Goal: Transaction & Acquisition: Purchase product/service

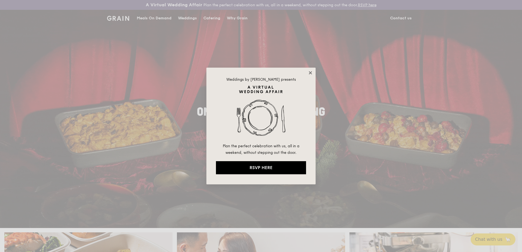
click at [309, 72] on icon at bounding box center [310, 72] width 3 height 3
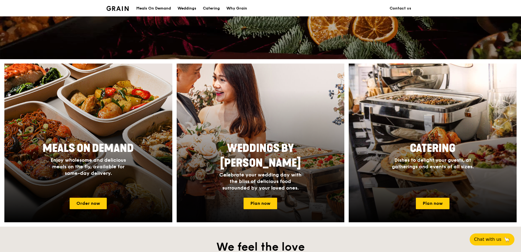
scroll to position [246, 0]
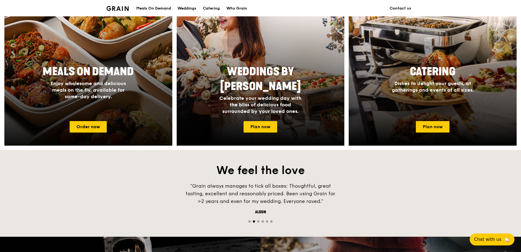
click at [83, 116] on div "Meals On Demand Enjoy wholesome and delicious meals on the fly, available for s…" at bounding box center [88, 89] width 168 height 55
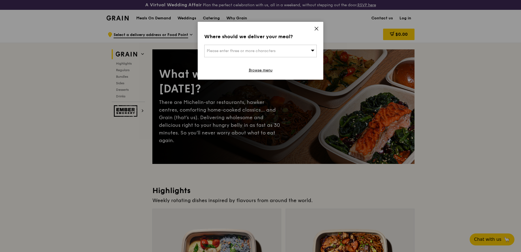
click at [283, 50] on div "Please enter three or more characters" at bounding box center [260, 51] width 112 height 13
type input "408729"
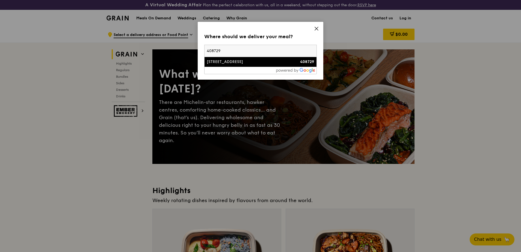
click at [266, 60] on div "[STREET_ADDRESS]" at bounding box center [247, 61] width 81 height 5
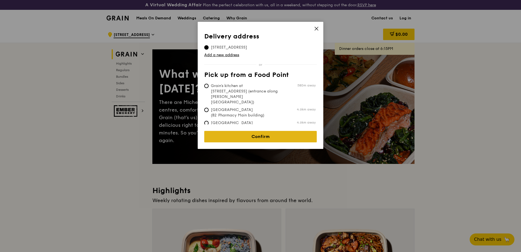
click at [241, 135] on link "Confirm" at bounding box center [260, 136] width 112 height 11
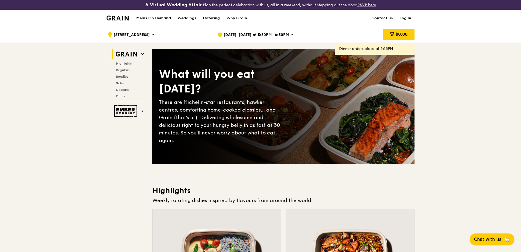
click at [278, 34] on span "[DATE], [DATE] at 5:30PM–6:30PM" at bounding box center [255, 35] width 65 height 6
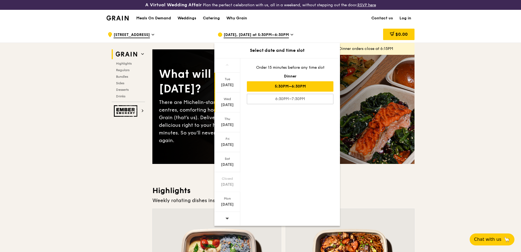
click at [229, 100] on div "Wed" at bounding box center [227, 99] width 24 height 4
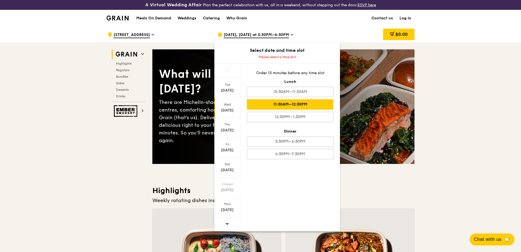
click at [287, 106] on div "11:30AM–12:30PM" at bounding box center [290, 104] width 86 height 10
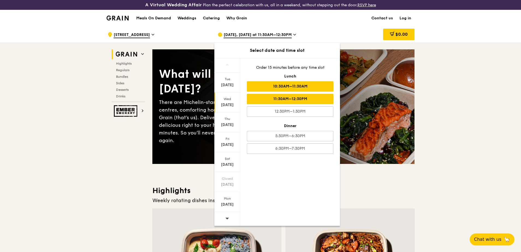
click at [285, 88] on div "10:30AM–11:30AM" at bounding box center [290, 86] width 86 height 10
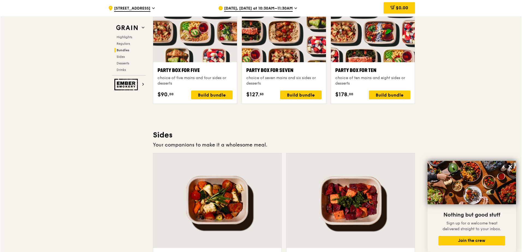
scroll to position [1091, 0]
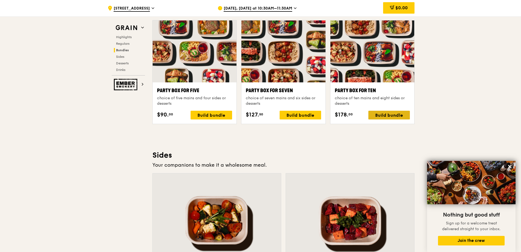
click at [381, 115] on div "Build bundle" at bounding box center [388, 115] width 41 height 9
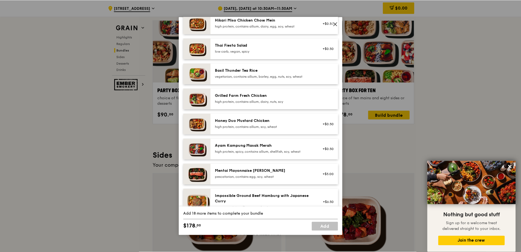
scroll to position [0, 0]
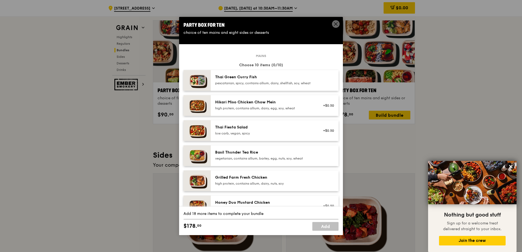
click at [335, 25] on icon at bounding box center [335, 23] width 3 height 3
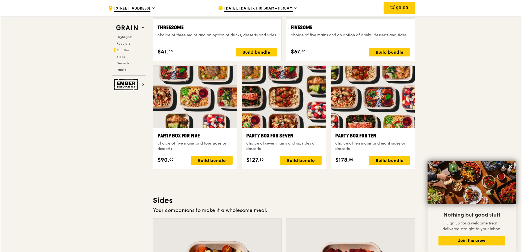
scroll to position [1037, 0]
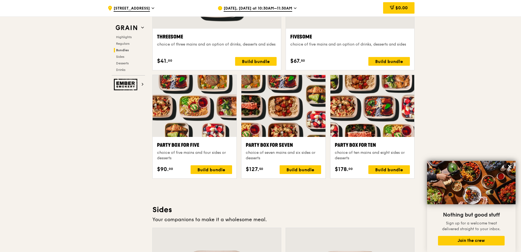
click at [62, 170] on div ".cls-1 { fill: none; stroke: #fff; stroke-linecap: round; stroke-linejoin: roun…" at bounding box center [260, 138] width 521 height 2298
click at [378, 167] on div "Build bundle" at bounding box center [388, 169] width 41 height 9
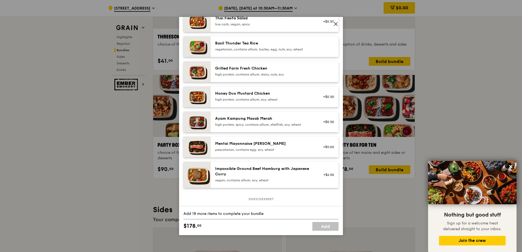
scroll to position [55, 0]
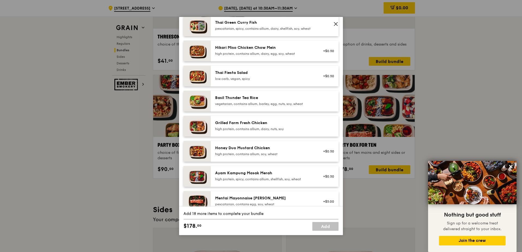
click at [288, 130] on div "Grilled Farm Fresh Chicken high protein, contains allium, dairy, nuts, soy" at bounding box center [264, 125] width 98 height 11
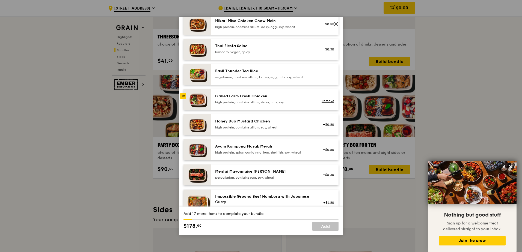
scroll to position [82, 0]
click at [298, 129] on div "high protein, contains allium, soy, wheat" at bounding box center [264, 127] width 98 height 4
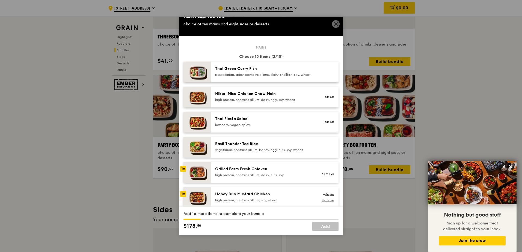
scroll to position [0, 0]
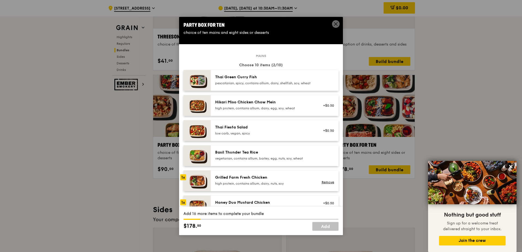
click at [306, 82] on div "pescatarian, spicy, contains allium, dairy, shellfish, soy, wheat" at bounding box center [264, 83] width 98 height 4
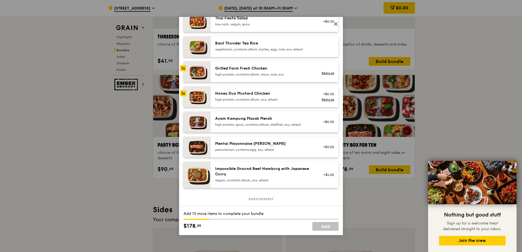
click at [335, 23] on icon at bounding box center [335, 23] width 3 height 3
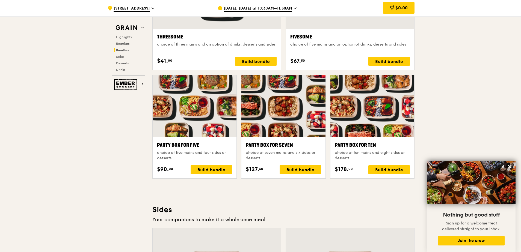
click at [470, 100] on div ".cls-1 { fill: none; stroke: #fff; stroke-linecap: round; stroke-linejoin: roun…" at bounding box center [260, 138] width 521 height 2298
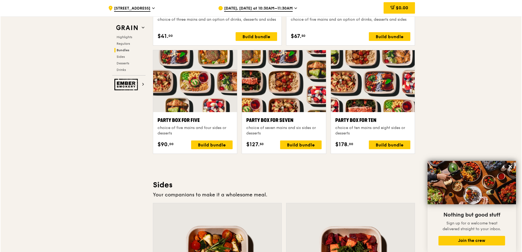
scroll to position [1119, 0]
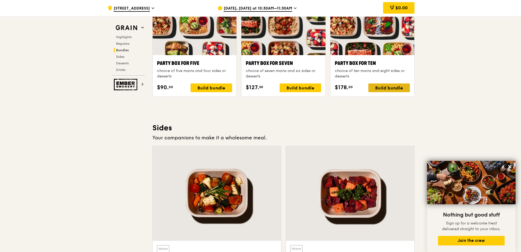
click at [390, 86] on div "Build bundle" at bounding box center [388, 87] width 41 height 9
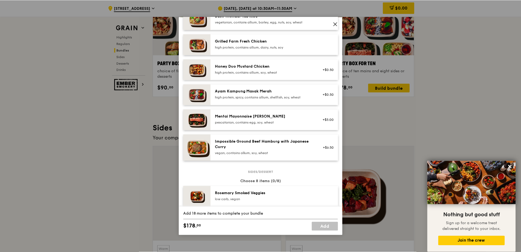
scroll to position [82, 0]
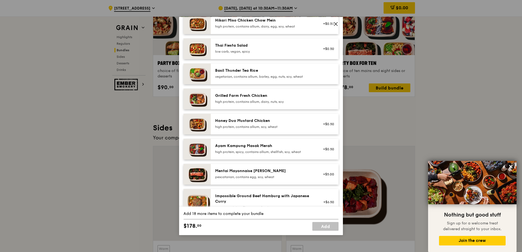
click at [337, 25] on icon at bounding box center [335, 23] width 3 height 3
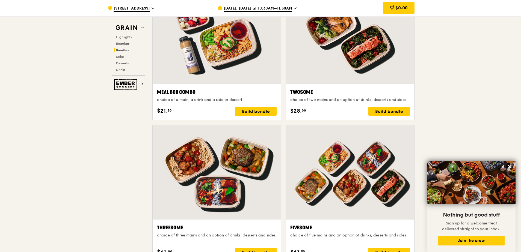
scroll to position [982, 0]
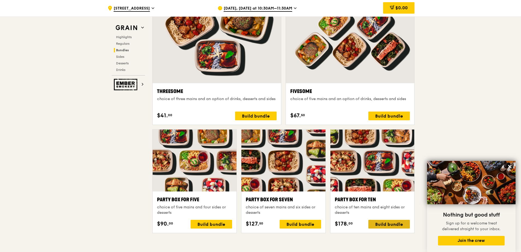
click at [386, 220] on div "Build bundle" at bounding box center [388, 224] width 41 height 9
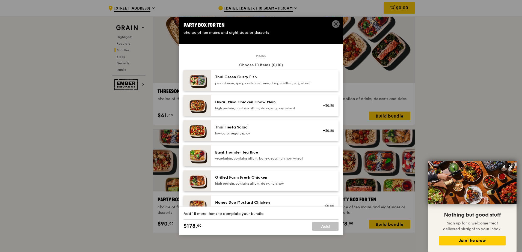
click at [335, 21] on span at bounding box center [336, 24] width 8 height 8
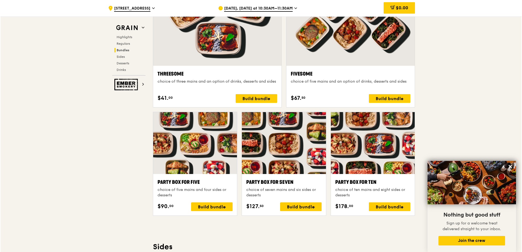
scroll to position [1010, 0]
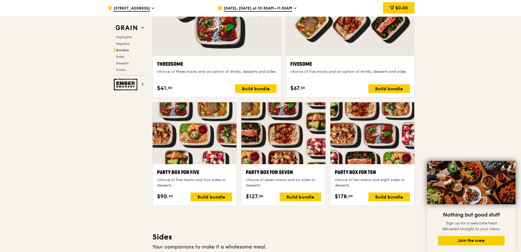
click at [377, 184] on div "choice of ten mains and eight sides or desserts" at bounding box center [372, 182] width 75 height 11
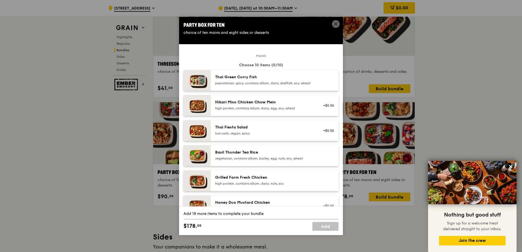
click at [301, 85] on div "pescatarian, spicy, contains allium, dairy, shellfish, soy, wheat" at bounding box center [264, 83] width 98 height 4
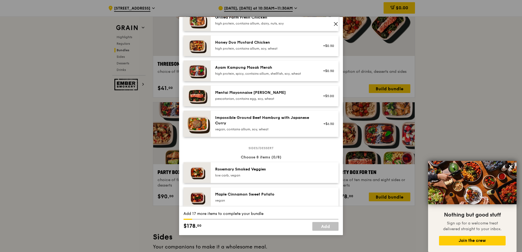
scroll to position [191, 0]
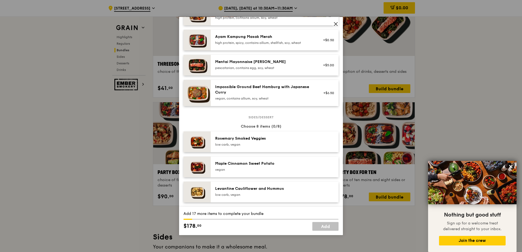
click at [301, 141] on div "Rosemary Smoked Veggies" at bounding box center [264, 138] width 98 height 5
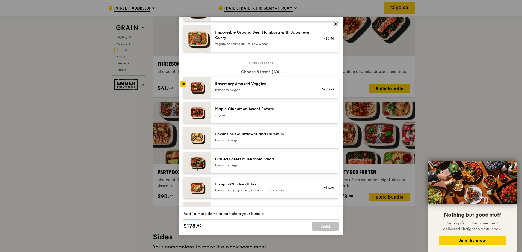
click at [305, 112] on div "Maple Cinnamon Sweet Potato" at bounding box center [264, 108] width 98 height 5
click at [306, 137] on div "Levantine Cauliflower and Hummus" at bounding box center [264, 134] width 98 height 5
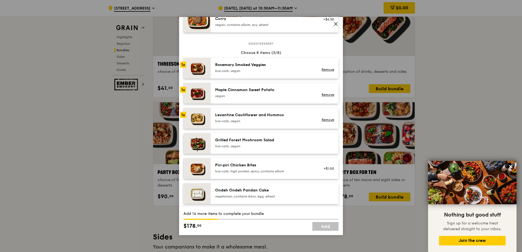
scroll to position [273, 0]
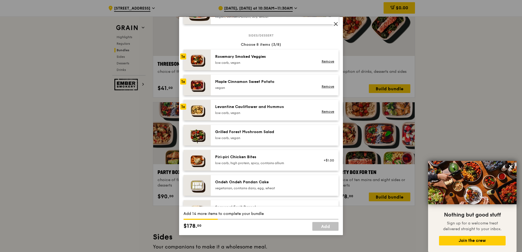
click at [301, 135] on div "Grilled Forest Mushroom Salad" at bounding box center [264, 131] width 98 height 5
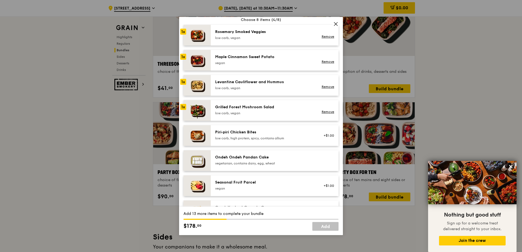
scroll to position [327, 0]
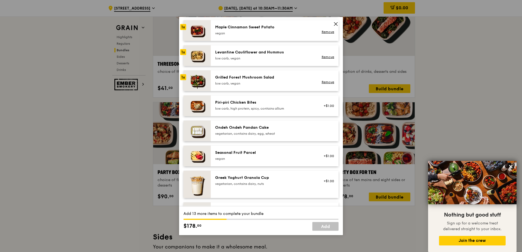
click at [299, 130] on div "Ondeh Ondeh Pandan Cake" at bounding box center [264, 127] width 98 height 5
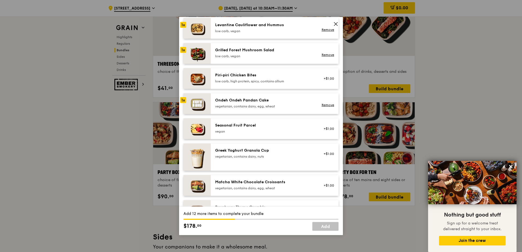
click at [294, 103] on div "Ondeh Ondeh Pandan Cake" at bounding box center [264, 100] width 98 height 5
click at [323, 107] on link "Remove" at bounding box center [327, 105] width 13 height 4
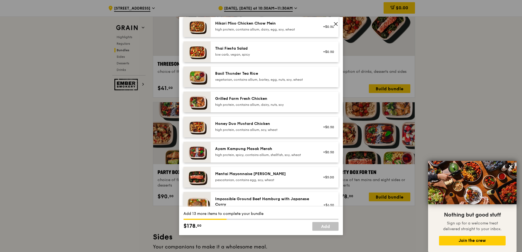
scroll to position [52, 0]
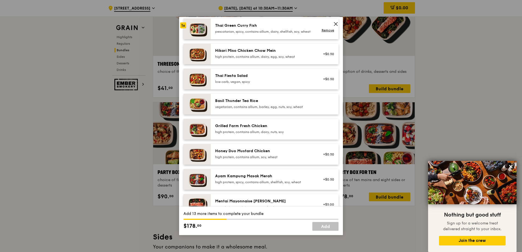
click at [290, 89] on div "Thai Fiesta Salad low carb, vegan, spicy +$0.50" at bounding box center [275, 79] width 128 height 21
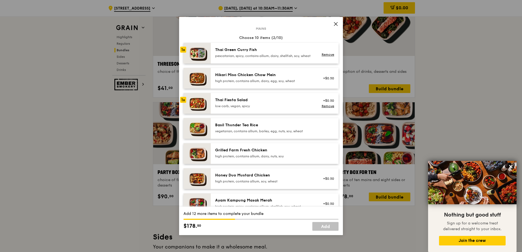
scroll to position [55, 0]
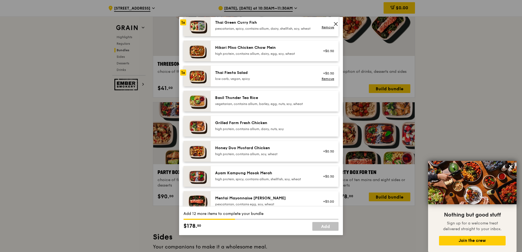
click at [289, 131] on div "high protein, contains allium, dairy, nuts, soy" at bounding box center [264, 129] width 98 height 4
click at [292, 156] on div "high protein, contains allium, soy, wheat" at bounding box center [264, 154] width 98 height 4
click at [294, 156] on div "high protein, contains allium, soy, wheat" at bounding box center [264, 154] width 98 height 4
click at [299, 124] on div "Grilled Farm Fresh Chicken high protein, contains allium, dairy, nuts, soy Remo…" at bounding box center [275, 126] width 128 height 21
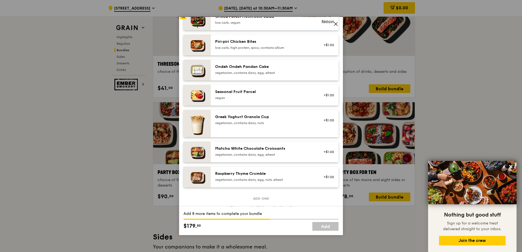
scroll to position [382, 0]
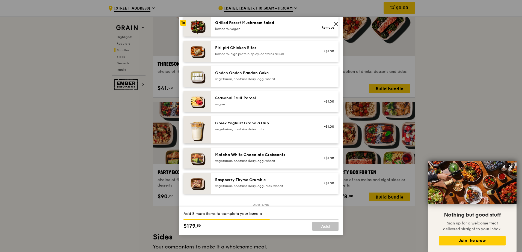
click at [278, 133] on div "Greek Yoghurt Granola Cup vegetarian, contains dairy, nuts" at bounding box center [264, 127] width 105 height 12
click at [289, 81] on div "vegetarian, contains dairy, egg, wheat" at bounding box center [264, 79] width 98 height 4
click at [327, 131] on link "Remove" at bounding box center [327, 129] width 13 height 4
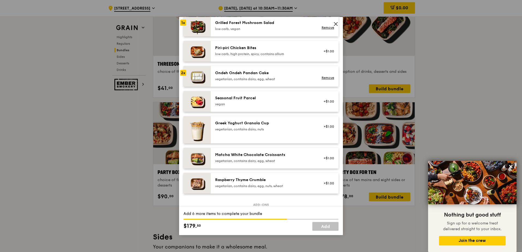
click at [311, 133] on div "Greek Yoghurt Granola Cup vegetarian, contains dairy, nuts" at bounding box center [264, 127] width 105 height 12
click at [300, 76] on div "Ondeh Ondeh Pandan Cake" at bounding box center [264, 72] width 98 height 5
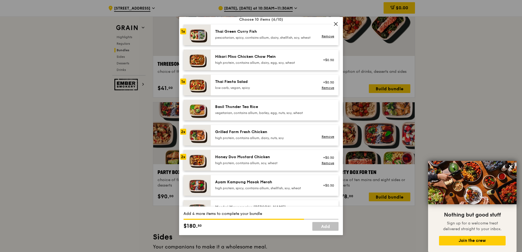
scroll to position [55, 0]
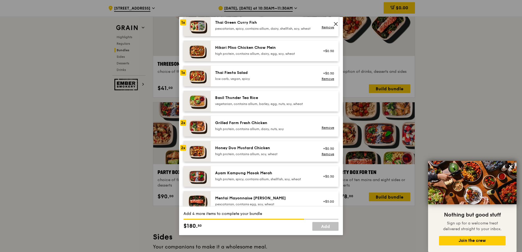
click at [292, 156] on div "Honey Duo Mustard Chicken high protein, contains allium, soy, wheat" at bounding box center [264, 150] width 98 height 11
click at [291, 131] on div "Grilled Farm Fresh Chicken high protein, contains allium, dairy, nuts, soy" at bounding box center [264, 125] width 98 height 11
click at [281, 56] on div "high protein, contains allium, dairy, egg, soy, wheat" at bounding box center [264, 54] width 98 height 4
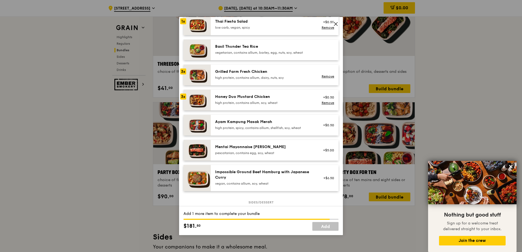
scroll to position [109, 0]
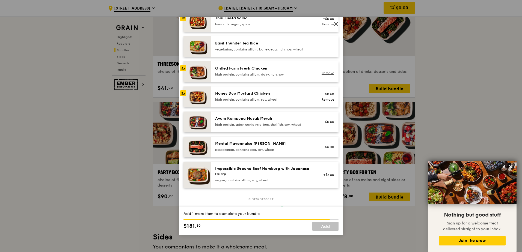
click at [296, 121] on div "Ayam Kampung Masak Merah" at bounding box center [264, 118] width 98 height 5
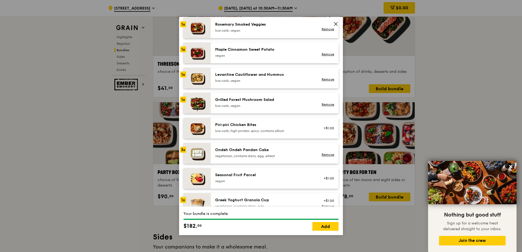
scroll to position [382, 0]
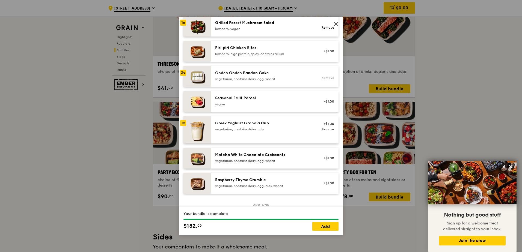
click at [324, 82] on div "Remove" at bounding box center [326, 76] width 21 height 12
click at [321, 80] on link "Remove" at bounding box center [327, 78] width 13 height 4
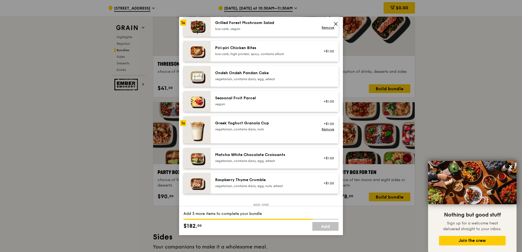
click at [288, 101] on div "Seasonal Fruit Parcel" at bounding box center [264, 97] width 98 height 5
click at [288, 132] on div "vegetarian, contains dairy, nuts" at bounding box center [264, 129] width 98 height 4
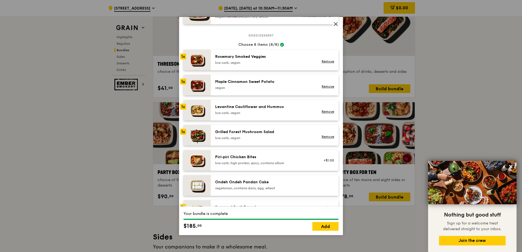
scroll to position [327, 0]
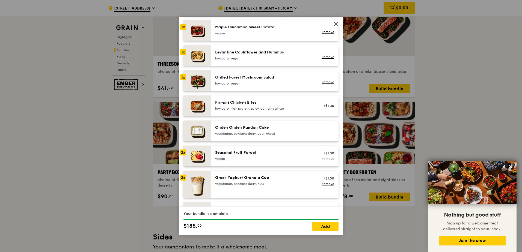
click at [323, 161] on link "Remove" at bounding box center [327, 159] width 13 height 4
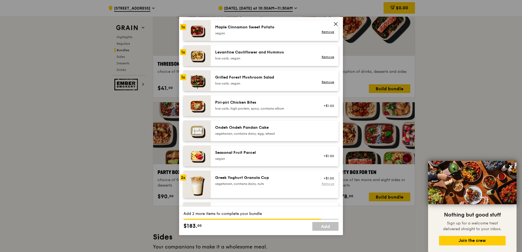
click at [325, 186] on link "Remove" at bounding box center [327, 184] width 13 height 4
click at [285, 130] on div "Ondeh Ondeh Pandan Cake" at bounding box center [264, 127] width 98 height 5
click at [326, 134] on link "Remove" at bounding box center [327, 132] width 13 height 4
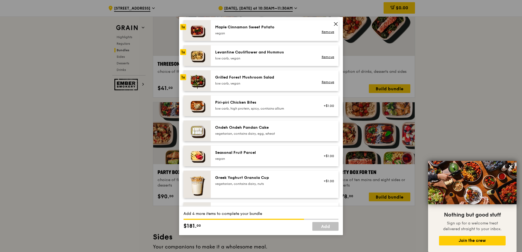
click at [280, 136] on div "vegetarian, contains dairy, egg, wheat" at bounding box center [264, 134] width 98 height 4
click at [282, 136] on div "vegetarian, contains dairy, egg, wheat" at bounding box center [264, 134] width 98 height 4
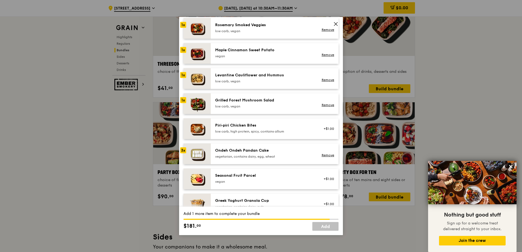
scroll to position [273, 0]
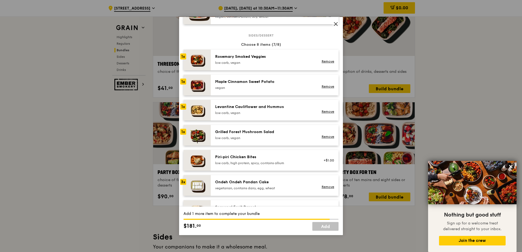
click at [272, 65] on div "low carb, vegan" at bounding box center [264, 63] width 98 height 4
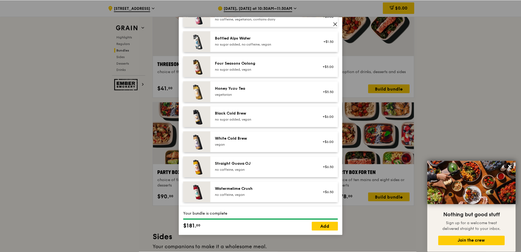
scroll to position [625, 0]
click at [320, 228] on link "Add" at bounding box center [325, 226] width 26 height 9
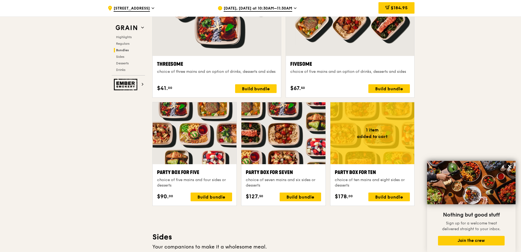
click at [391, 15] on div "$184.95" at bounding box center [396, 8] width 36 height 16
click at [390, 12] on div "$184.95" at bounding box center [396, 7] width 36 height 11
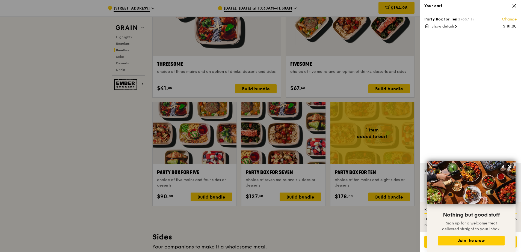
click at [445, 25] on span "Show details" at bounding box center [442, 26] width 23 height 5
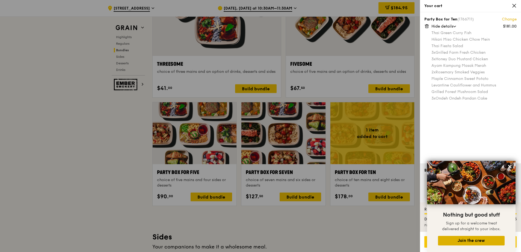
click at [485, 238] on button "Join the crew" at bounding box center [471, 241] width 67 height 10
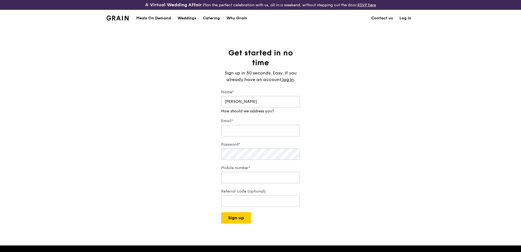
type input "[PERSON_NAME]"
type input "[EMAIL_ADDRESS][DOMAIN_NAME]"
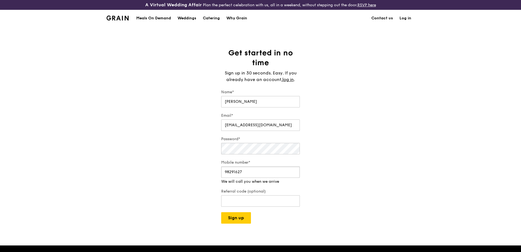
type input "98291627"
click at [153, 148] on div "Get started in no time Sign up in 30 seconds. Easy. If you already have an acco…" at bounding box center [260, 136] width 521 height 176
click at [243, 218] on div "A Virtual Wedding Affair Plan the perfect celebration with us, all in a weekend…" at bounding box center [260, 203] width 521 height 407
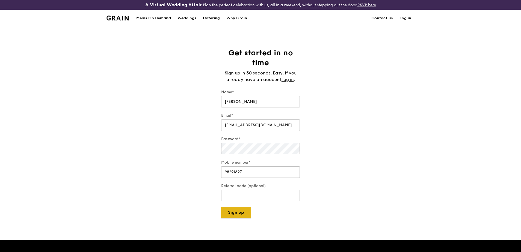
click at [241, 217] on button "Sign up" at bounding box center [236, 212] width 30 height 11
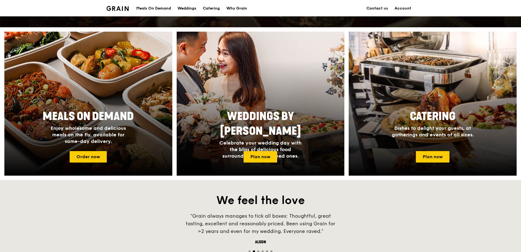
scroll to position [191, 0]
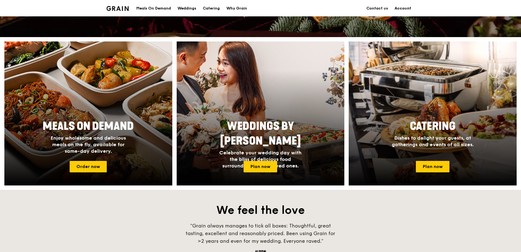
click at [397, 7] on link "Account" at bounding box center [402, 8] width 23 height 16
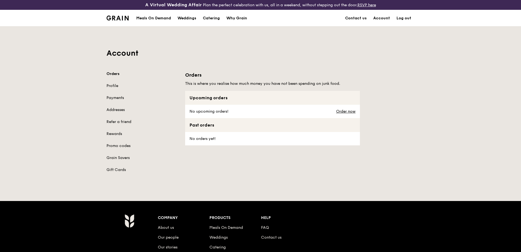
click at [162, 19] on div "Meals On Demand" at bounding box center [153, 18] width 35 height 16
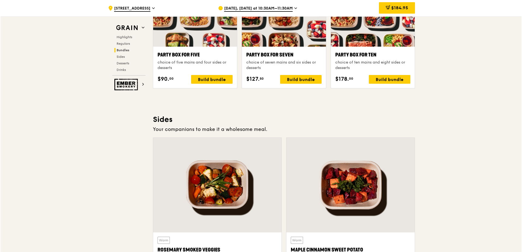
scroll to position [1037, 0]
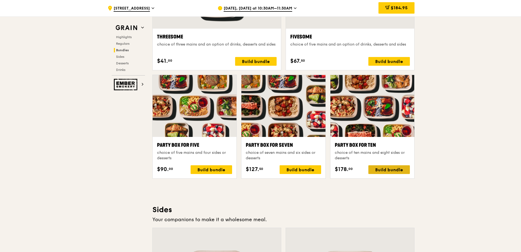
click at [389, 165] on div "Build bundle" at bounding box center [388, 169] width 41 height 9
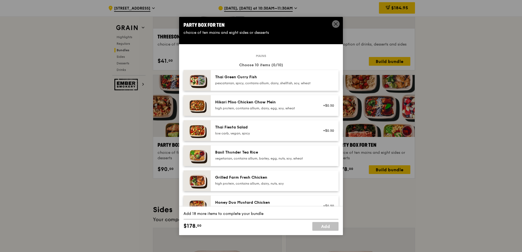
click at [281, 85] on div "pescatarian, spicy, contains allium, dairy, shellfish, soy, wheat" at bounding box center [264, 83] width 98 height 4
click at [294, 83] on div "pescatarian, spicy, contains allium, dairy, shellfish, soy, wheat" at bounding box center [264, 83] width 98 height 4
click at [323, 84] on link "Remove" at bounding box center [327, 82] width 13 height 4
click at [296, 105] on div "Hikari Miso Chicken Chow Mein" at bounding box center [264, 102] width 98 height 5
click at [296, 76] on div "Thai Green Curry Fish" at bounding box center [264, 76] width 98 height 5
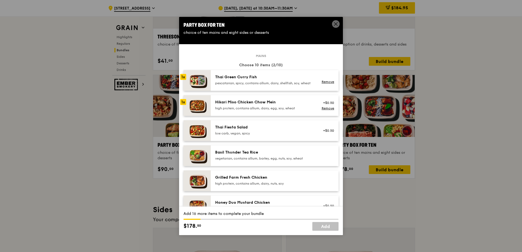
click at [298, 136] on div "low carb, vegan, spicy" at bounding box center [264, 133] width 98 height 4
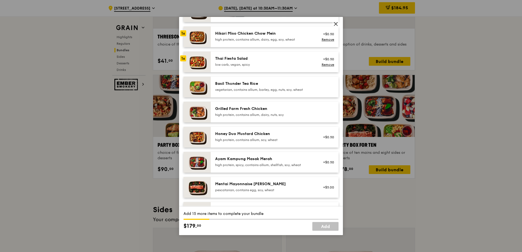
scroll to position [82, 0]
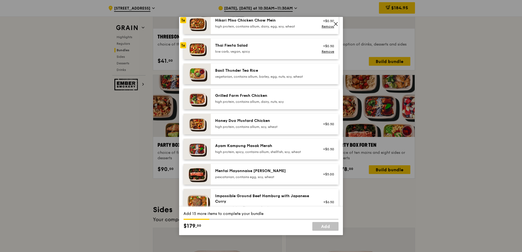
click at [297, 103] on div "Grilled Farm Fresh Chicken high protein, contains allium, dairy, nuts, soy" at bounding box center [264, 98] width 98 height 11
click at [298, 124] on div "Honey Duo Mustard Chicken" at bounding box center [264, 120] width 98 height 5
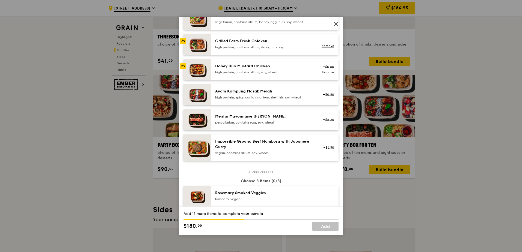
click at [297, 100] on div "high protein, spicy, contains allium, shellfish, soy, wheat" at bounding box center [264, 97] width 98 height 4
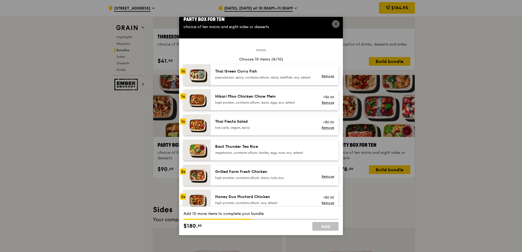
scroll to position [0, 0]
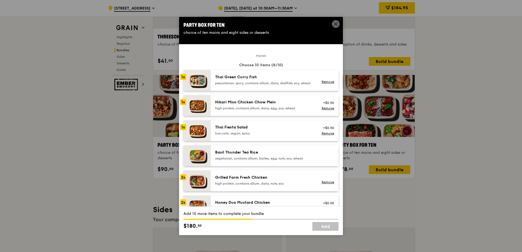
click at [298, 105] on div "Hikari Miso Chicken Chow Mein" at bounding box center [264, 102] width 98 height 5
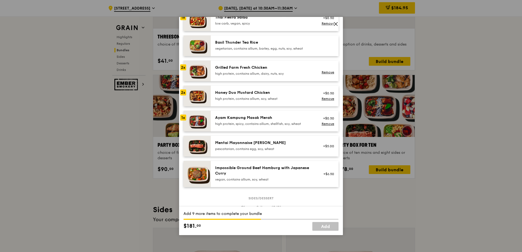
scroll to position [109, 0]
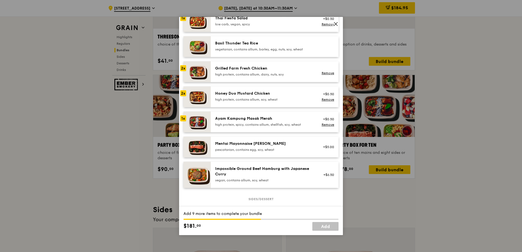
click at [293, 77] on div "high protein, contains allium, dairy, nuts, soy" at bounding box center [264, 74] width 98 height 4
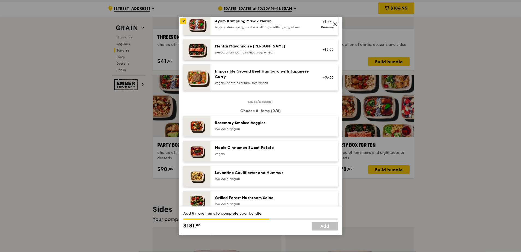
scroll to position [273, 0]
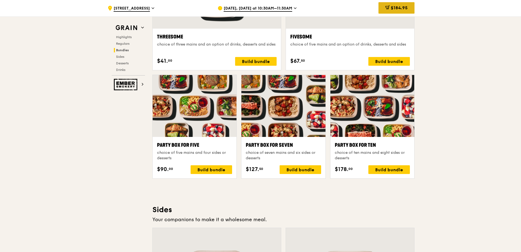
click at [395, 9] on span "$184.95" at bounding box center [398, 7] width 17 height 5
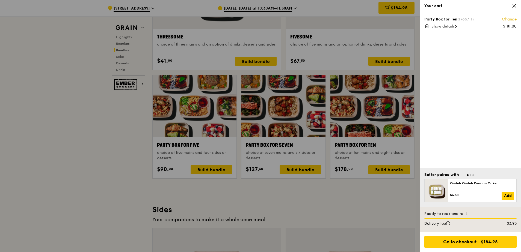
click at [451, 24] on span "Show details" at bounding box center [442, 26] width 23 height 5
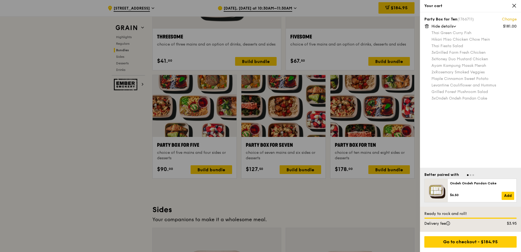
click at [471, 174] on span "Go to slide 2" at bounding box center [470, 175] width 2 height 2
click at [473, 175] on span "Go to slide 3" at bounding box center [473, 175] width 2 height 2
click at [286, 199] on div at bounding box center [260, 126] width 521 height 252
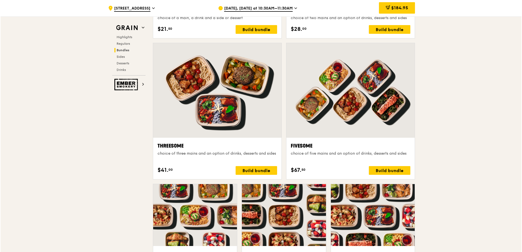
scroll to position [900, 0]
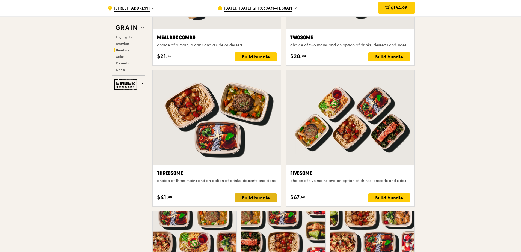
click at [269, 196] on div "Build bundle" at bounding box center [255, 197] width 41 height 9
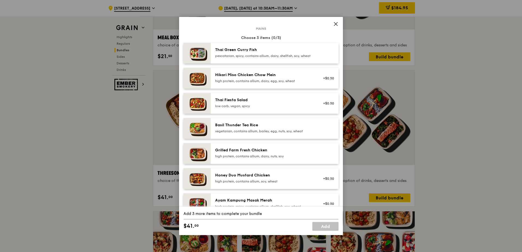
scroll to position [0, 0]
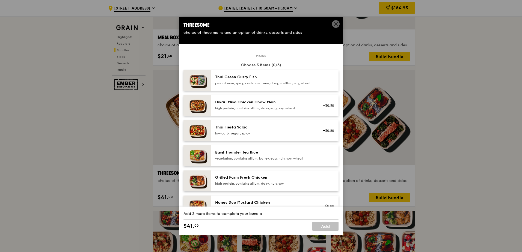
click at [335, 23] on icon at bounding box center [335, 23] width 3 height 3
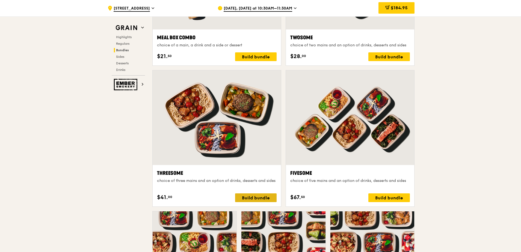
click at [253, 196] on div "Build bundle" at bounding box center [255, 197] width 41 height 9
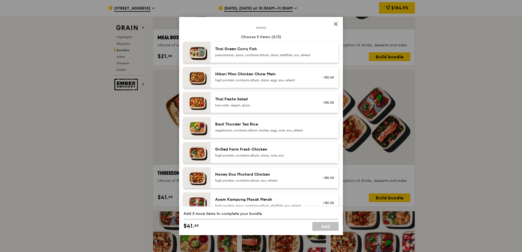
scroll to position [27, 0]
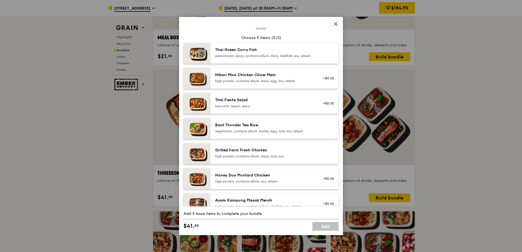
click at [303, 58] on div "pescatarian, spicy, contains allium, dairy, shellfish, soy, wheat" at bounding box center [264, 56] width 98 height 4
click at [300, 78] on div "Hikari Miso Chicken Chow Mein" at bounding box center [264, 74] width 98 height 5
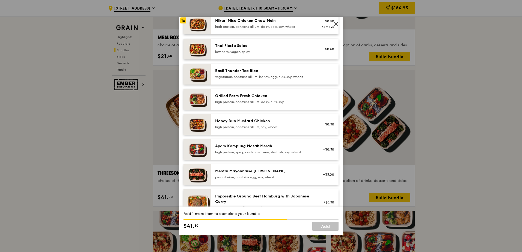
scroll to position [82, 0]
click at [300, 129] on div "high protein, contains allium, soy, wheat" at bounding box center [264, 127] width 98 height 4
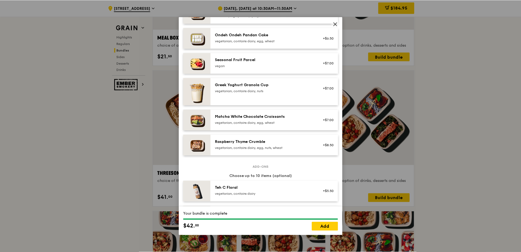
scroll to position [379, 0]
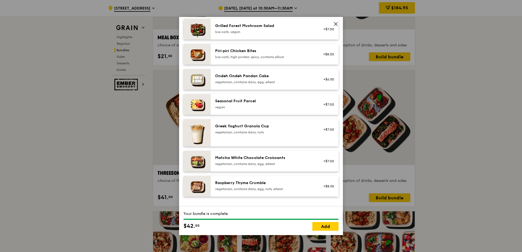
click at [336, 25] on icon at bounding box center [335, 24] width 5 height 5
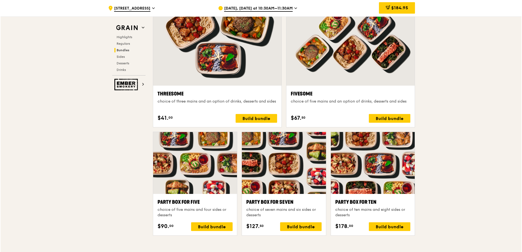
scroll to position [977, 0]
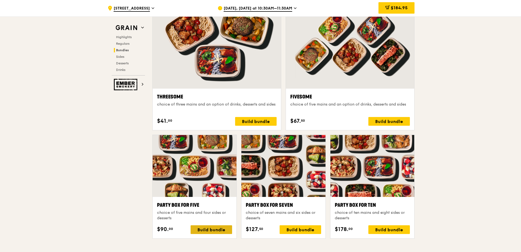
click at [201, 229] on div "Build bundle" at bounding box center [210, 229] width 41 height 9
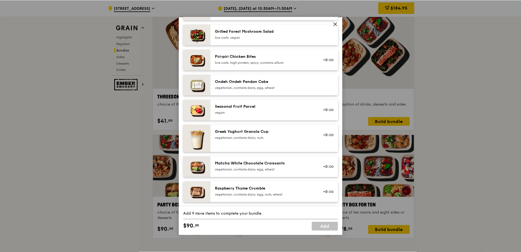
scroll to position [382, 0]
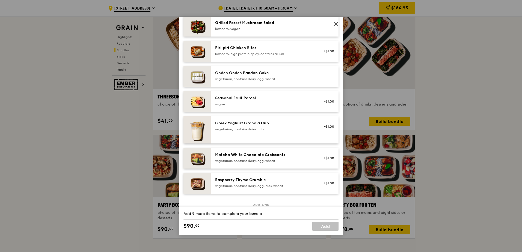
click at [337, 23] on icon at bounding box center [335, 24] width 5 height 5
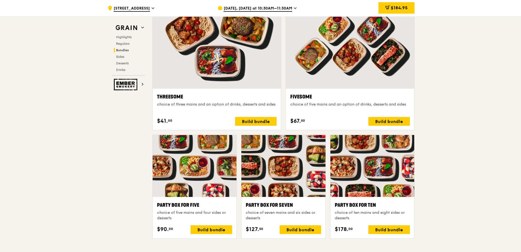
click at [269, 7] on span "[DATE], [DATE] at 10:30AM–11:30AM" at bounding box center [257, 9] width 68 height 6
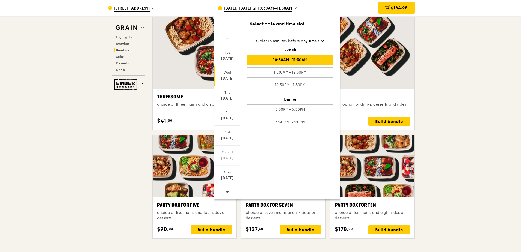
click at [269, 7] on span "[DATE], [DATE] at 10:30AM–11:30AM" at bounding box center [257, 9] width 68 height 6
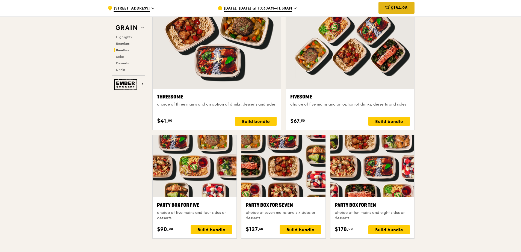
click at [383, 13] on div "$184.95" at bounding box center [396, 7] width 36 height 11
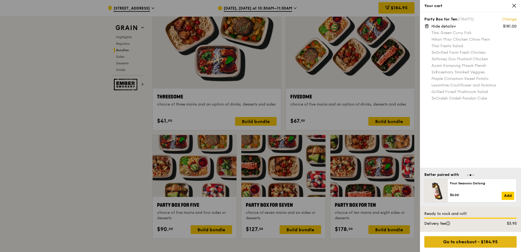
click at [464, 243] on div "Go to checkout - $184.95" at bounding box center [470, 241] width 92 height 11
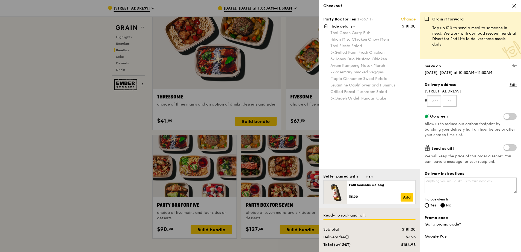
click at [433, 101] on input "text" at bounding box center [434, 100] width 14 height 11
type input "01"
type input "62"
click at [503, 117] on span at bounding box center [509, 116] width 13 height 7
click at [504, 117] on input "checkbox" at bounding box center [504, 117] width 0 height 0
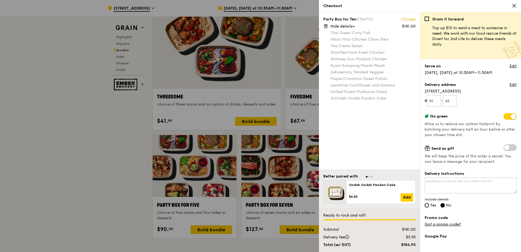
click at [509, 113] on div "Grain it forward Top up $10 to send a meal to someone in need. We work with our…" at bounding box center [470, 134] width 92 height 235
click at [508, 114] on span at bounding box center [509, 116] width 13 height 7
click at [504, 117] on input "checkbox" at bounding box center [504, 117] width 0 height 0
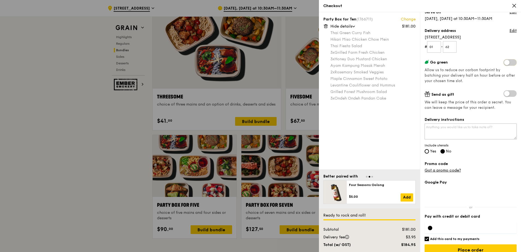
scroll to position [55, 0]
click at [467, 131] on textarea "Delivery instructions" at bounding box center [470, 131] width 92 height 16
type textarea "Call when arrive."
click at [427, 151] on input "Yes" at bounding box center [426, 151] width 4 height 4
radio input "true"
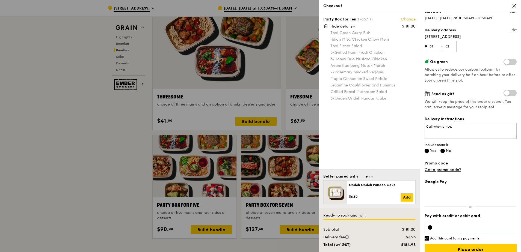
radio input "false"
click at [461, 128] on textarea "Call when arrive." at bounding box center [470, 131] width 92 height 16
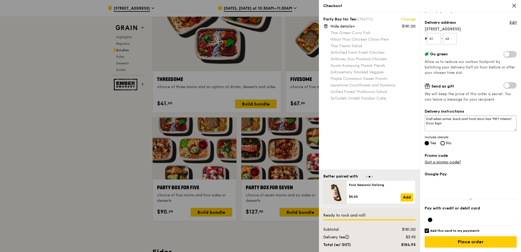
scroll to position [1004, 0]
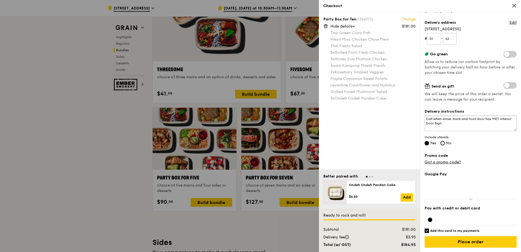
type textarea "Call when arrive. back and front door has 'MET Interior' Door Sign"
click at [426, 230] on input "Add this card to my payments" at bounding box center [426, 231] width 4 height 4
checkbox input "false"
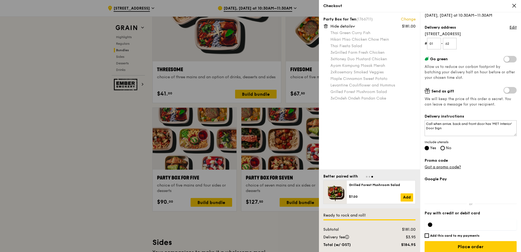
scroll to position [62, 0]
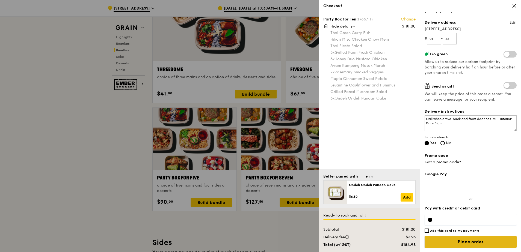
click at [467, 242] on input "Place order" at bounding box center [470, 241] width 92 height 11
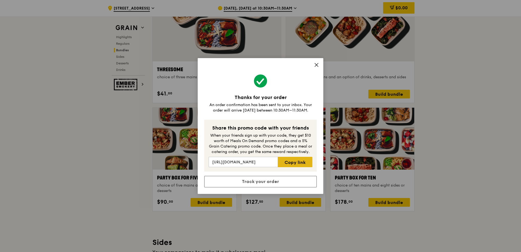
click at [292, 163] on link "Copy link" at bounding box center [294, 162] width 35 height 10
click at [452, 81] on div "Thanks for your order An order confirmation has been sent to your inbox. Your o…" at bounding box center [260, 126] width 521 height 252
click at [316, 65] on icon at bounding box center [316, 64] width 3 height 3
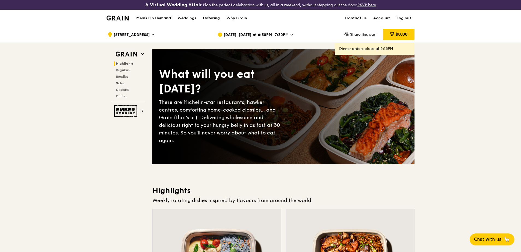
click at [386, 21] on link "Account" at bounding box center [381, 18] width 23 height 16
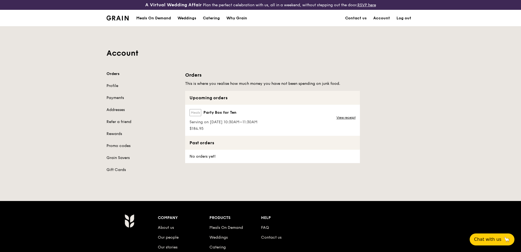
click at [311, 117] on div "Meals Party Box for Ten Serving on 8 Oct 2025, 10:30AM–11:30AM $184.95 View rec…" at bounding box center [272, 120] width 175 height 31
click at [261, 112] on div "Meals Party Box for Ten Serving on 8 Oct 2025, 10:30AM–11:30AM $184.95" at bounding box center [223, 120] width 76 height 31
click at [347, 116] on link "View receipt" at bounding box center [345, 117] width 19 height 4
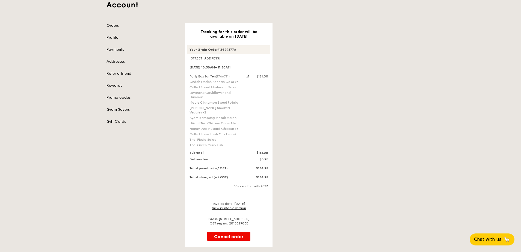
scroll to position [55, 0]
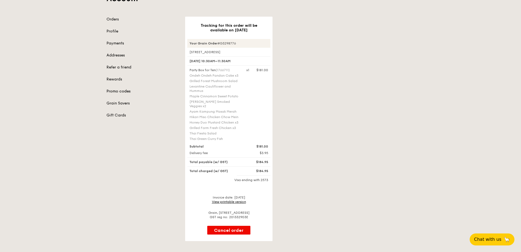
click at [125, 91] on link "Promo codes" at bounding box center [142, 91] width 72 height 5
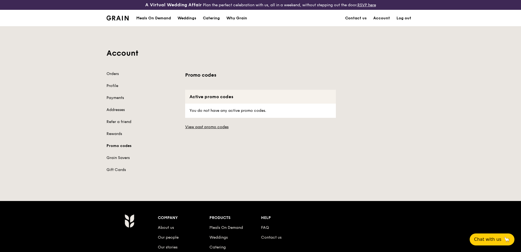
click at [120, 130] on div "Orders Profile Payments Addresses Refer a friend Rewards Promo codes Grain Save…" at bounding box center [142, 122] width 72 height 102
click at [120, 135] on link "Rewards" at bounding box center [142, 133] width 72 height 5
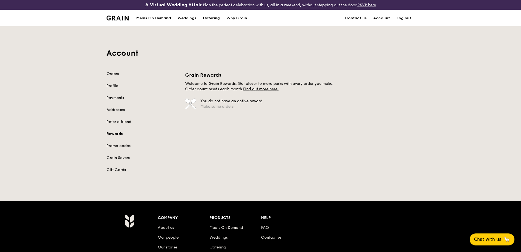
click at [210, 106] on link "Make some orders." at bounding box center [217, 106] width 34 height 5
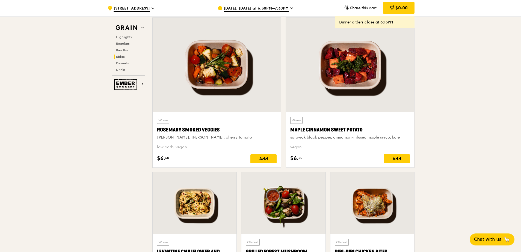
scroll to position [1255, 0]
